Goal: Transaction & Acquisition: Book appointment/travel/reservation

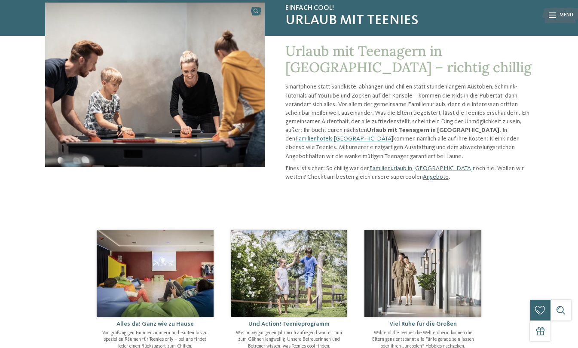
scroll to position [73, 0]
click at [423, 178] on link "Angebote" at bounding box center [436, 177] width 26 height 6
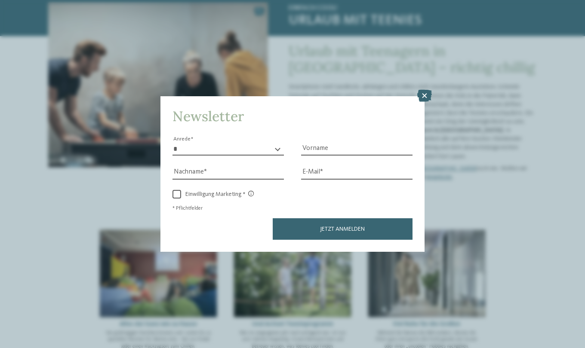
click at [427, 95] on icon at bounding box center [424, 96] width 15 height 12
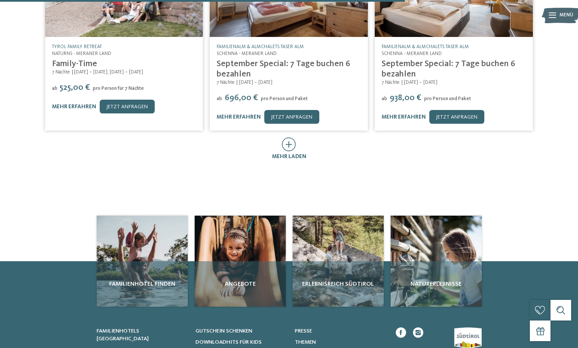
scroll to position [431, 0]
click at [288, 141] on icon at bounding box center [289, 145] width 14 height 14
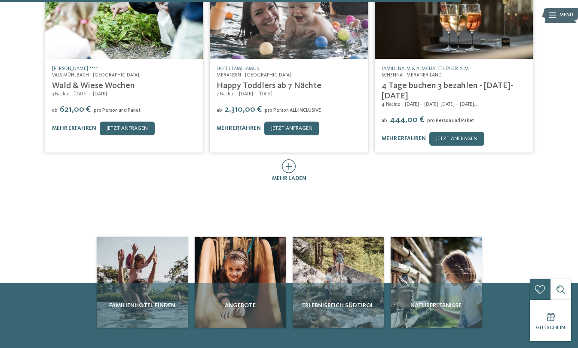
scroll to position [786, 0]
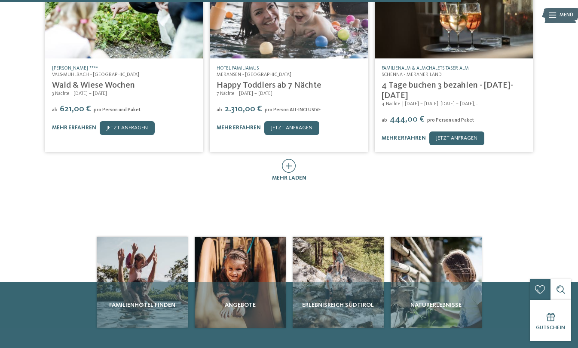
click at [290, 159] on icon at bounding box center [289, 166] width 14 height 14
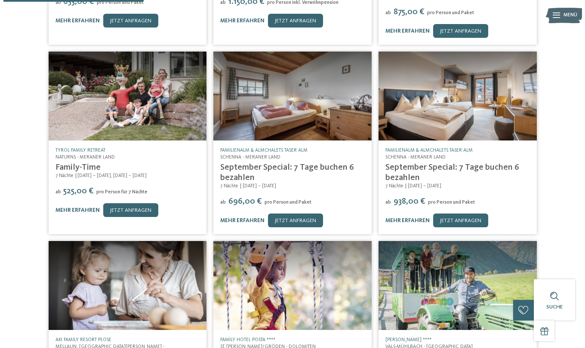
scroll to position [329, 0]
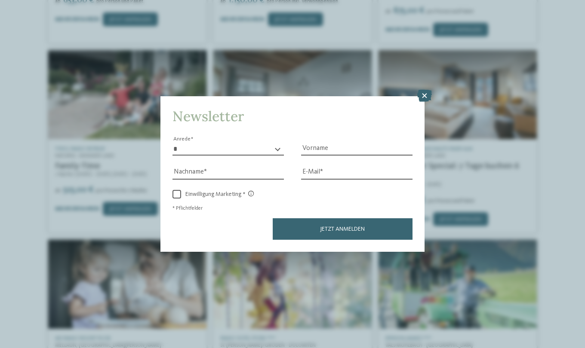
click at [431, 96] on icon at bounding box center [424, 96] width 15 height 12
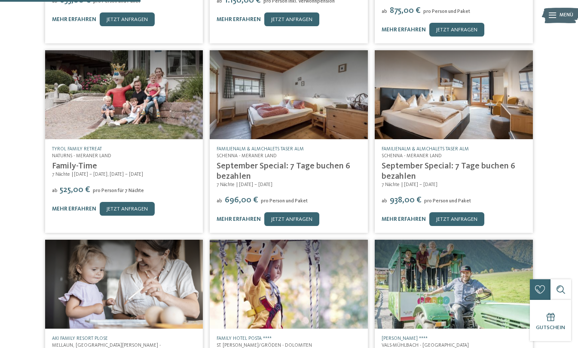
click at [247, 162] on link "September Special: 7 Tage buchen 6 bezahlen" at bounding box center [284, 171] width 134 height 19
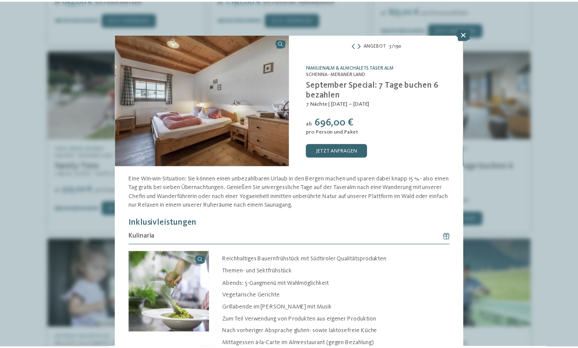
scroll to position [277, 0]
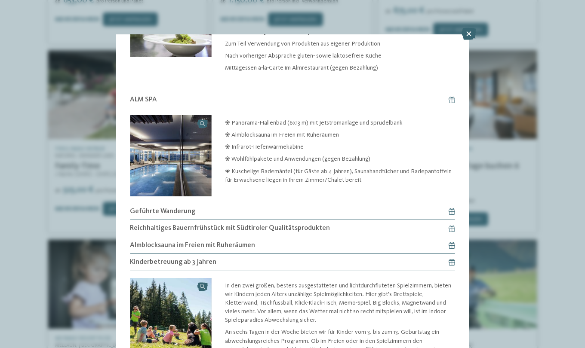
click at [468, 36] on icon at bounding box center [468, 34] width 15 height 12
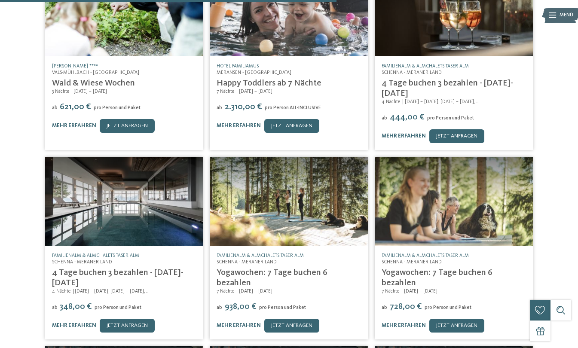
scroll to position [790, 0]
